Goal: Transaction & Acquisition: Purchase product/service

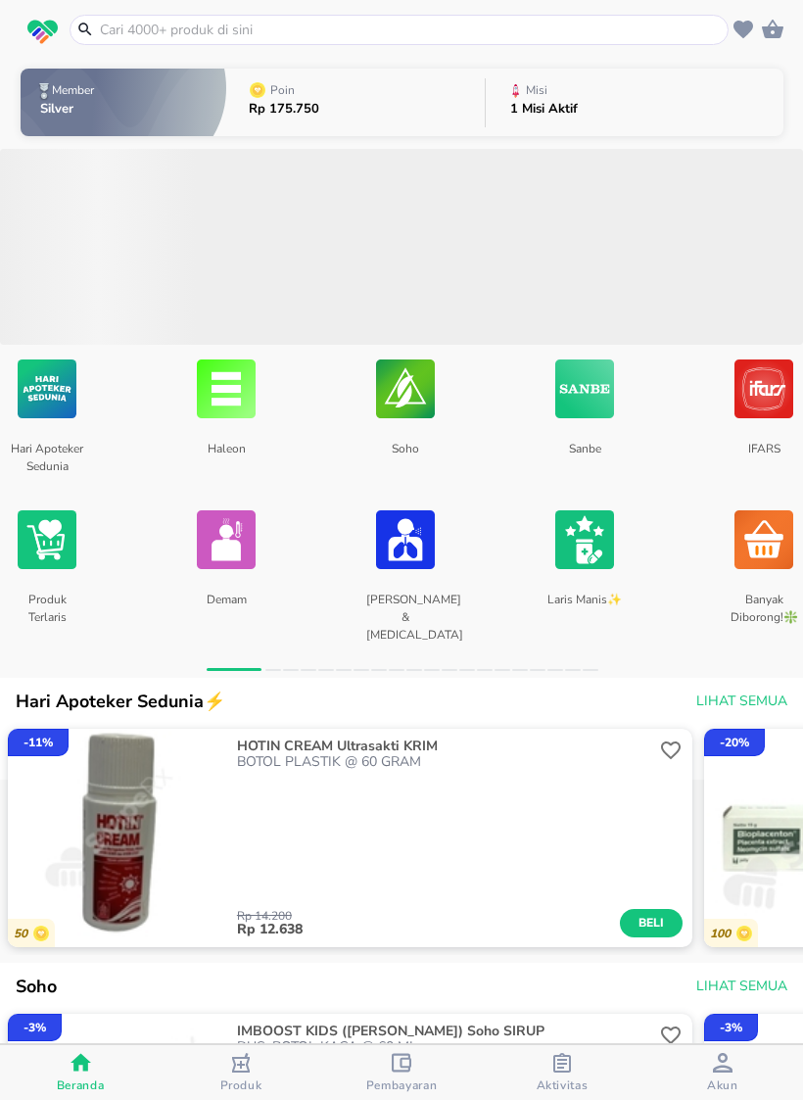
click at [480, 37] on input "text" at bounding box center [411, 30] width 626 height 21
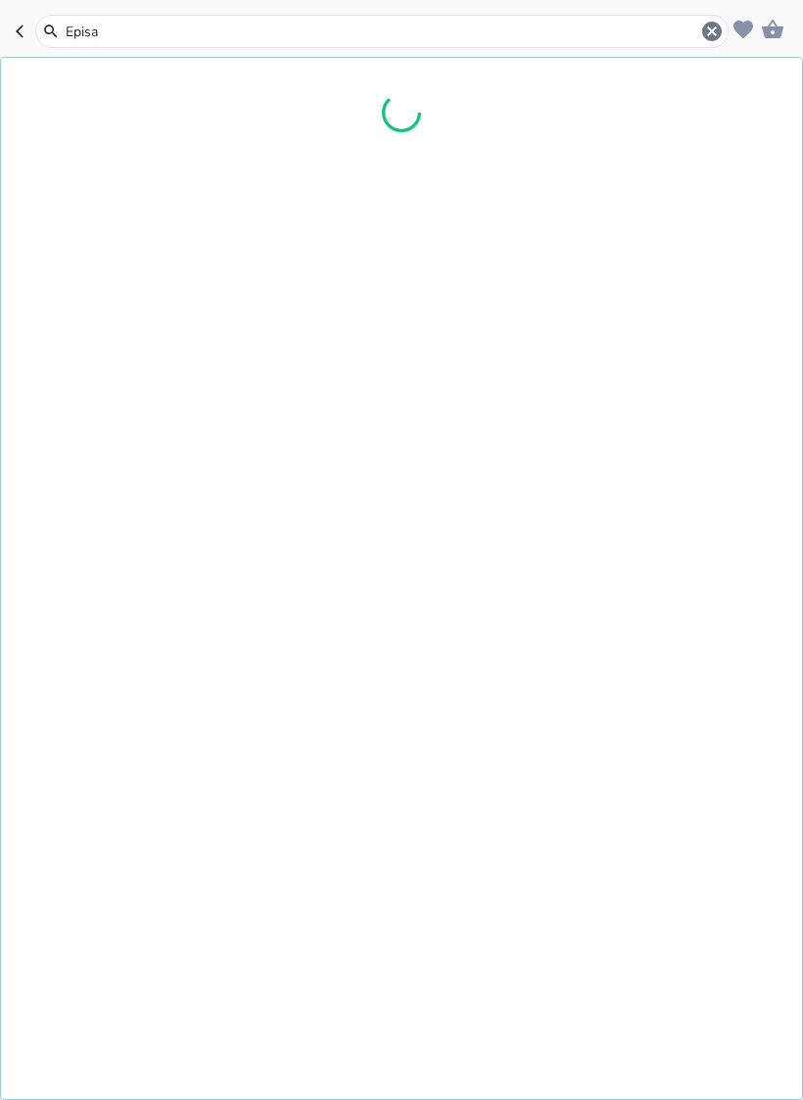
type input "Episan"
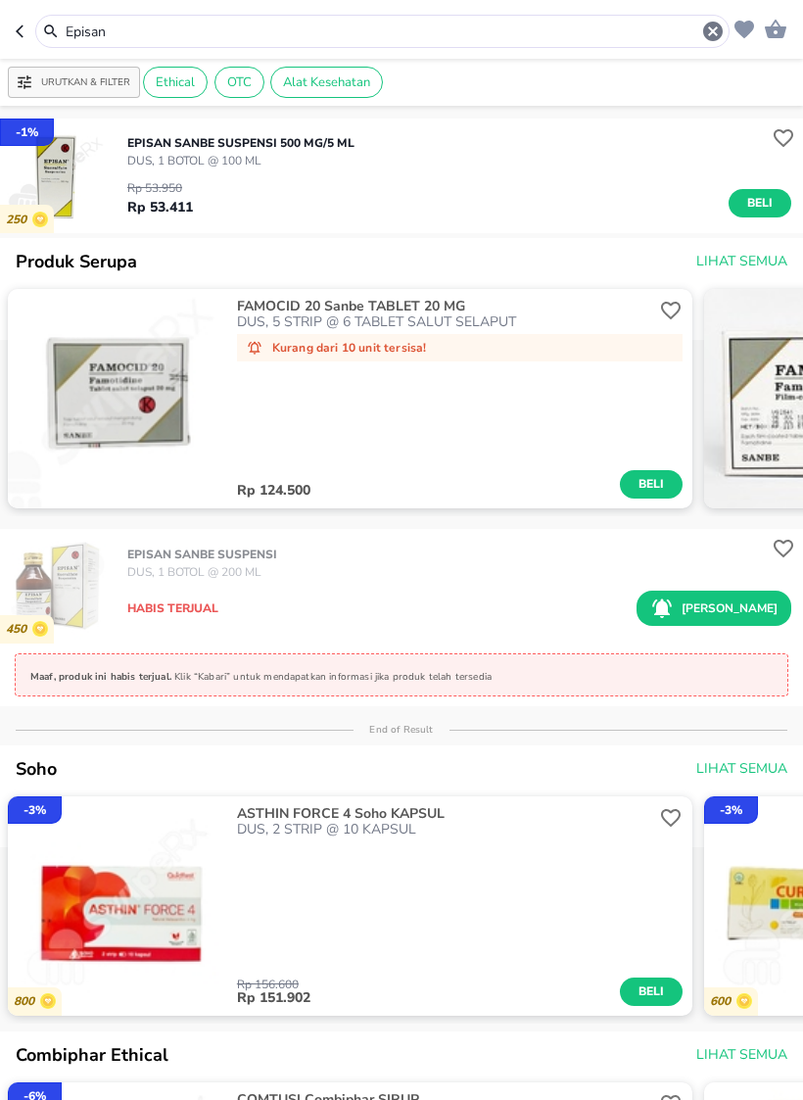
click at [769, 211] on span "Beli" at bounding box center [760, 203] width 33 height 21
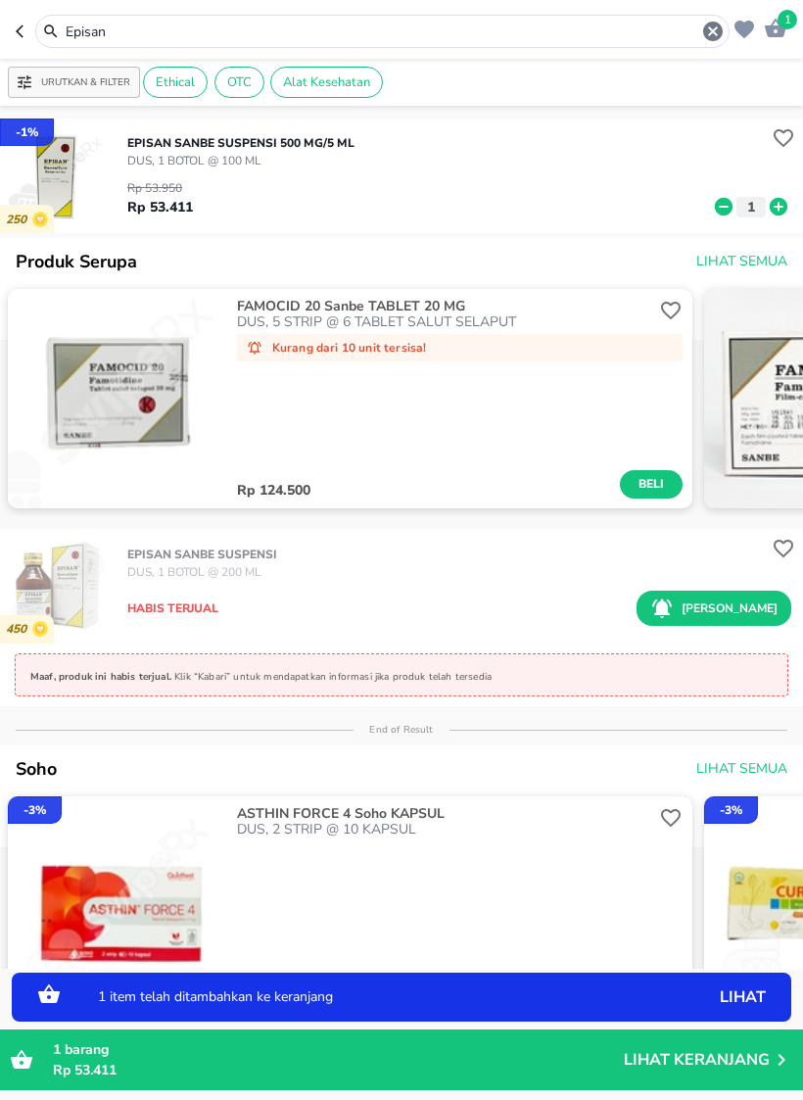
click at [766, 197] on icon at bounding box center [778, 207] width 25 height 22
click at [716, 30] on icon "button" at bounding box center [714, 32] width 20 height 20
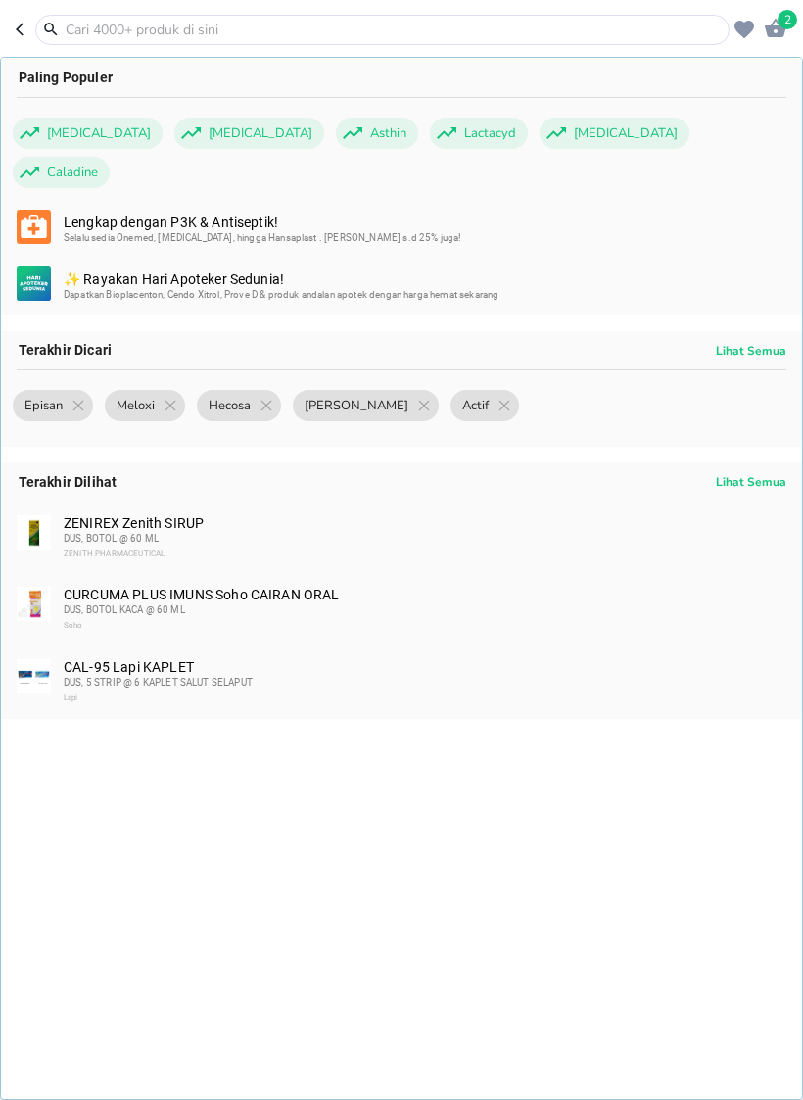
type input "C"
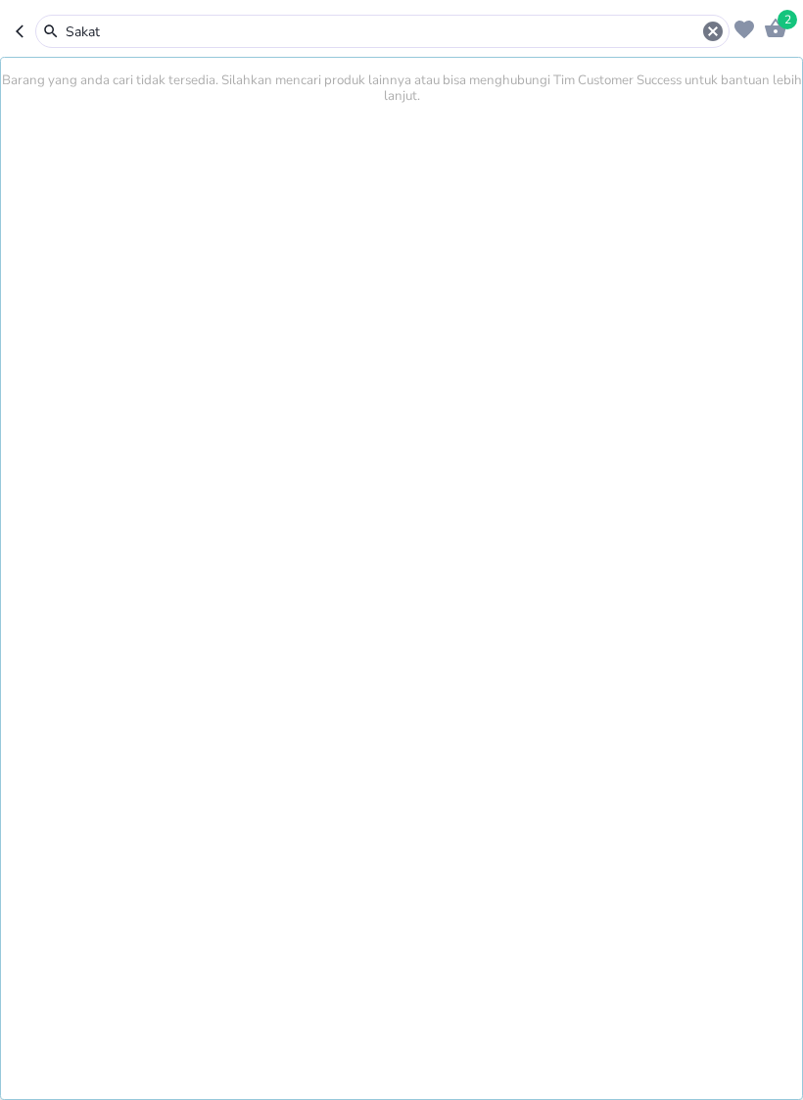
type input "Sakat"
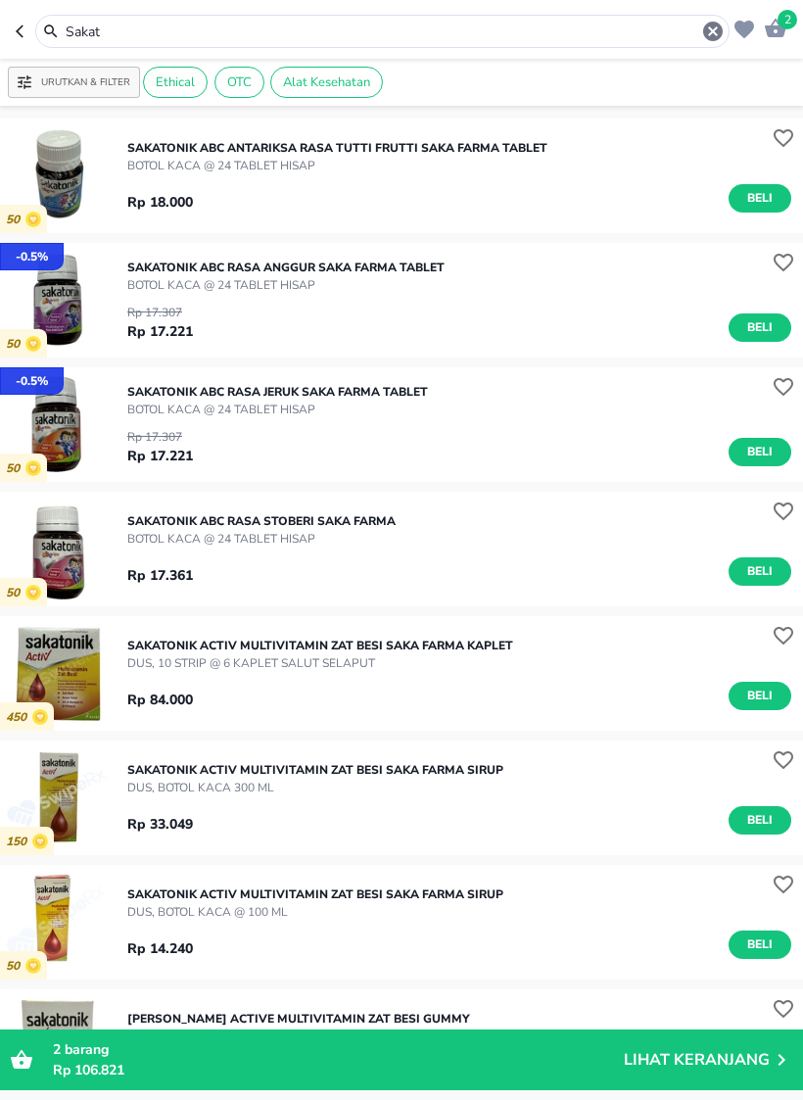
click at [716, 28] on icon "button" at bounding box center [714, 32] width 24 height 24
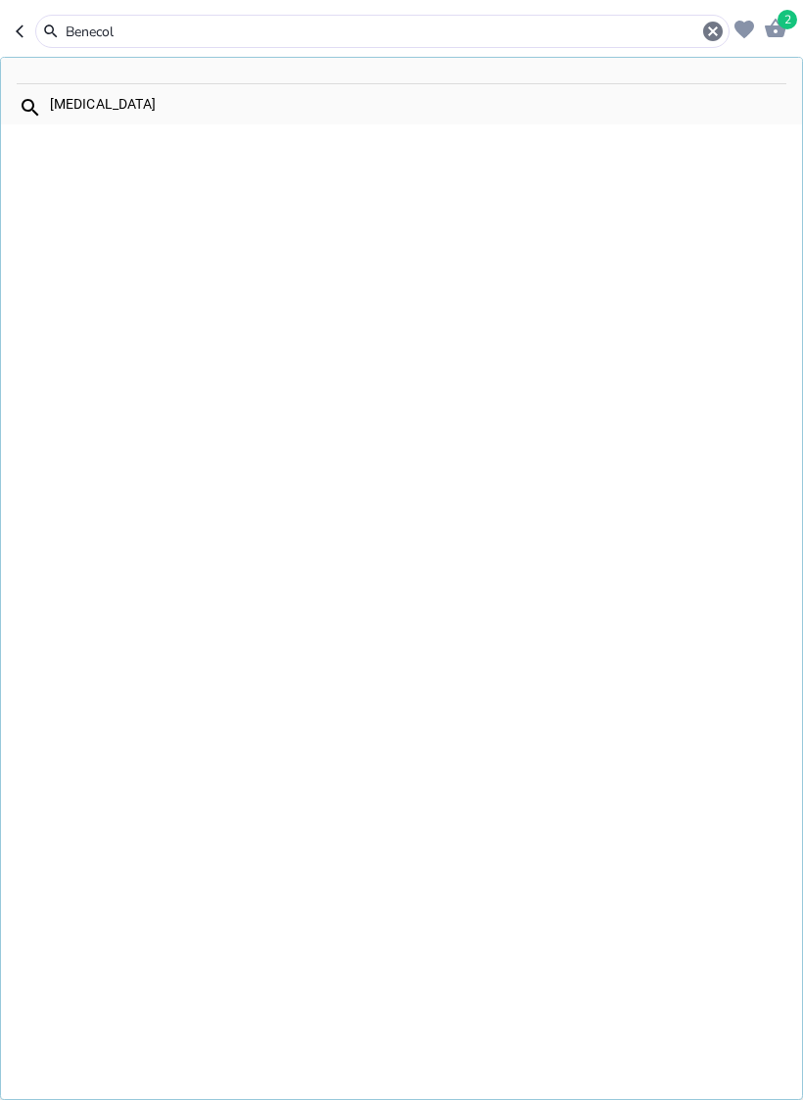
type input "Benecol"
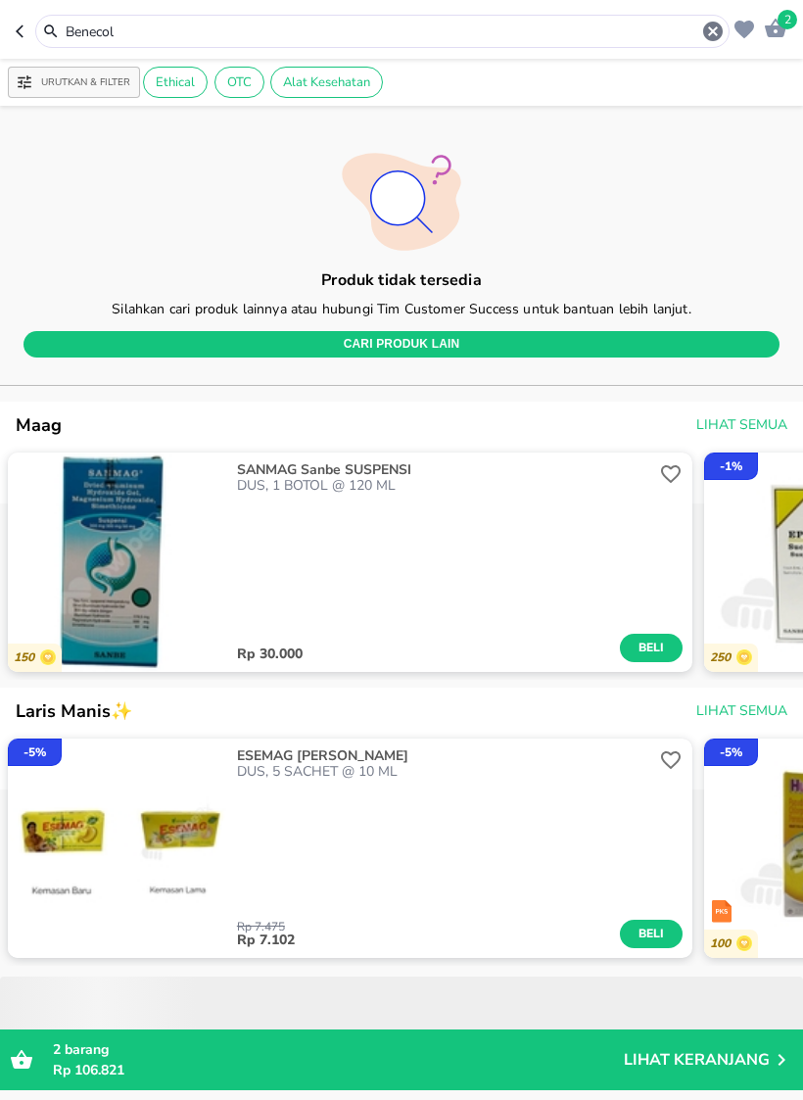
click at [713, 32] on icon "button" at bounding box center [714, 32] width 24 height 24
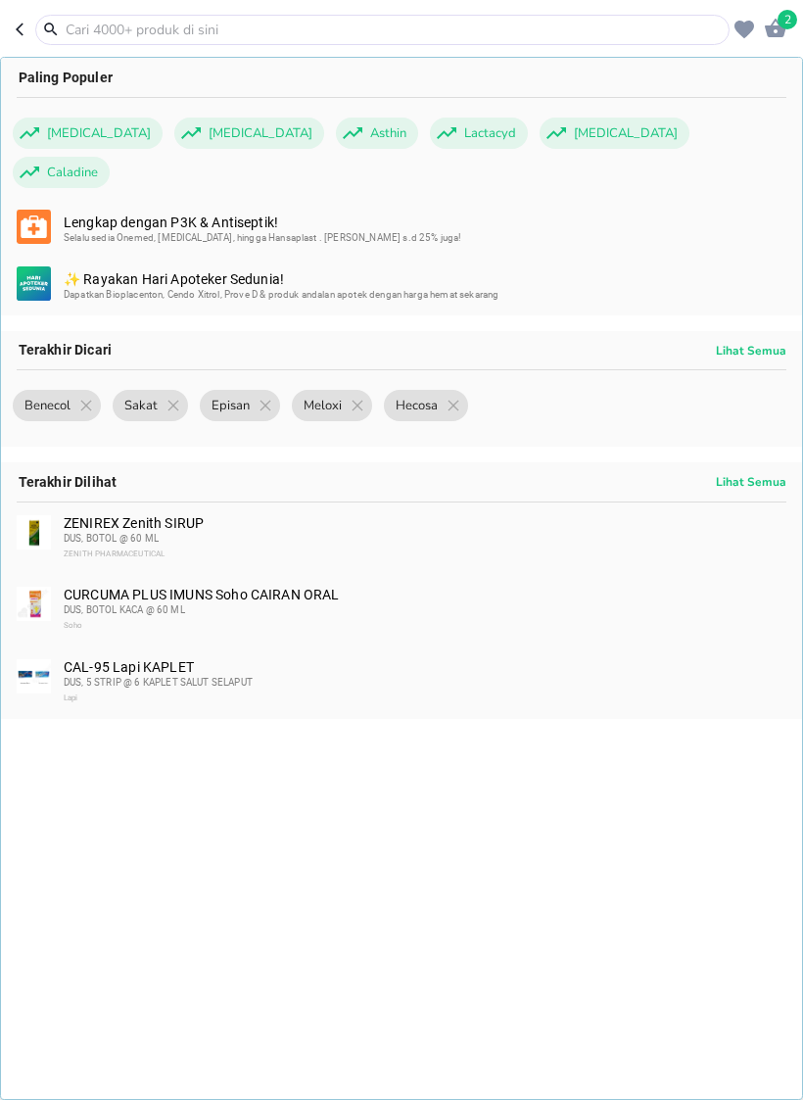
click at [30, 35] on icon "button" at bounding box center [24, 30] width 16 height 16
type input "Benecol"
